Goal: Information Seeking & Learning: Check status

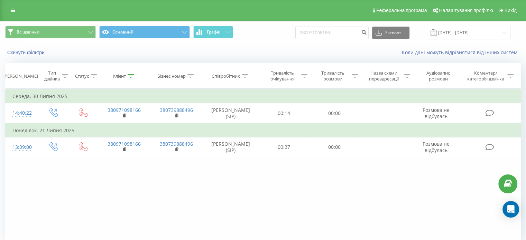
click at [345, 30] on input "380971098166" at bounding box center [331, 33] width 73 height 12
type input "380687187828"
click at [367, 34] on icon "submit" at bounding box center [364, 31] width 6 height 4
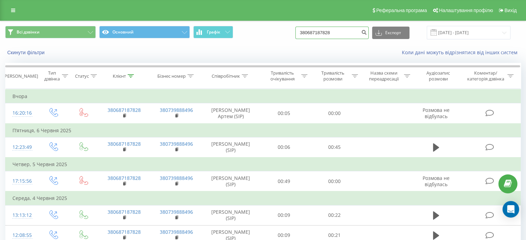
click at [348, 31] on input "380687187828" at bounding box center [331, 33] width 73 height 12
paste input "73724014"
type input "380673724014"
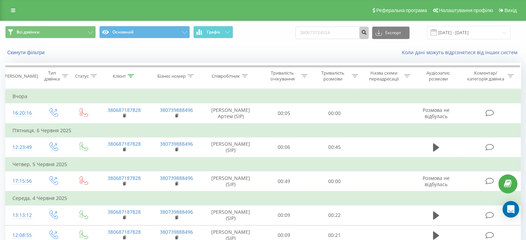
click at [367, 31] on icon "submit" at bounding box center [364, 31] width 6 height 4
